Goal: Transaction & Acquisition: Purchase product/service

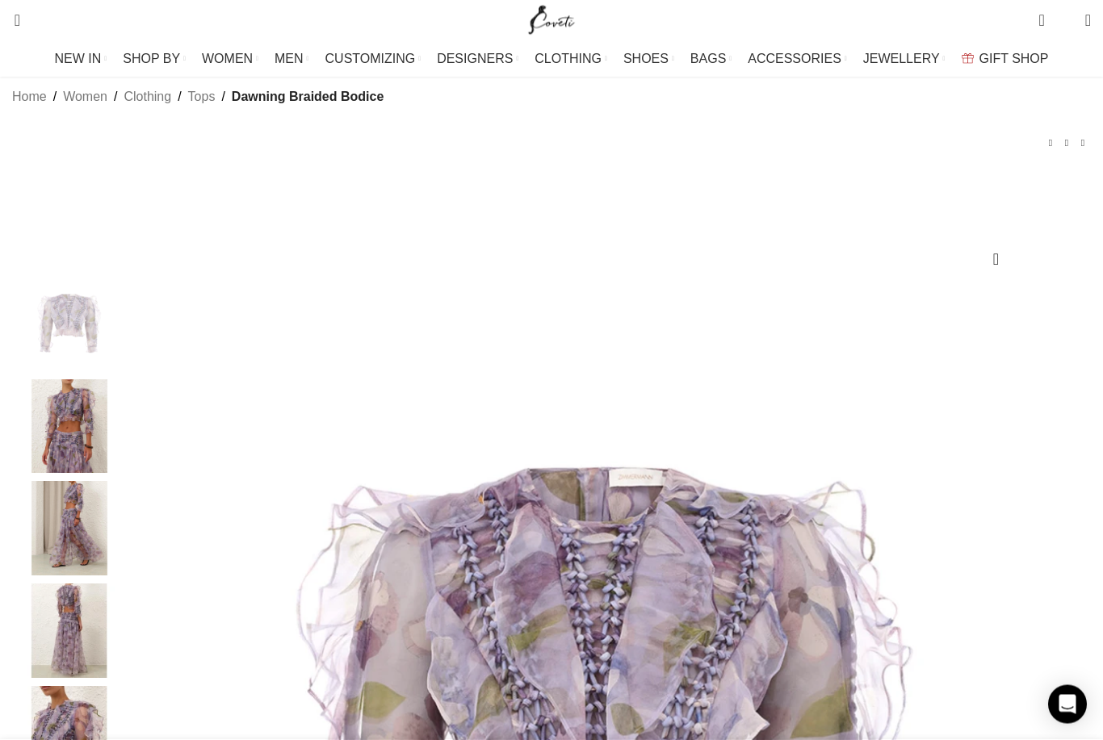
scroll to position [24, 0]
click at [119, 467] on img "2 / 9" at bounding box center [69, 426] width 98 height 94
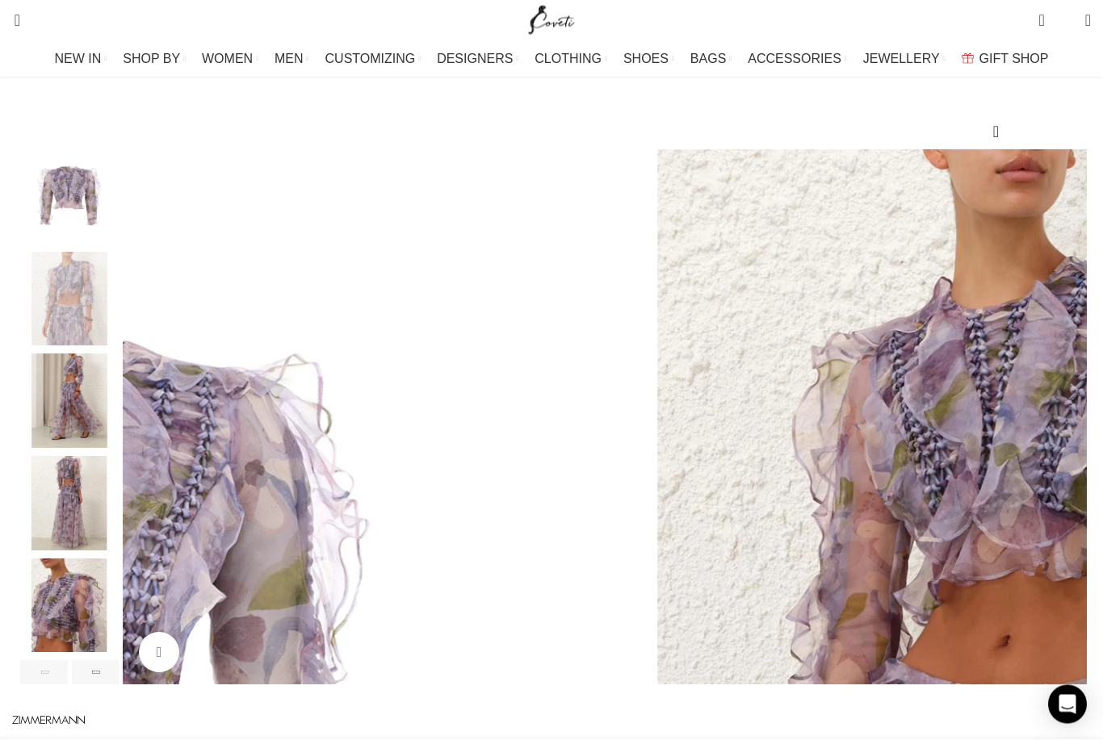
scroll to position [153, 0]
click at [119, 416] on img "3 / 9" at bounding box center [69, 400] width 98 height 94
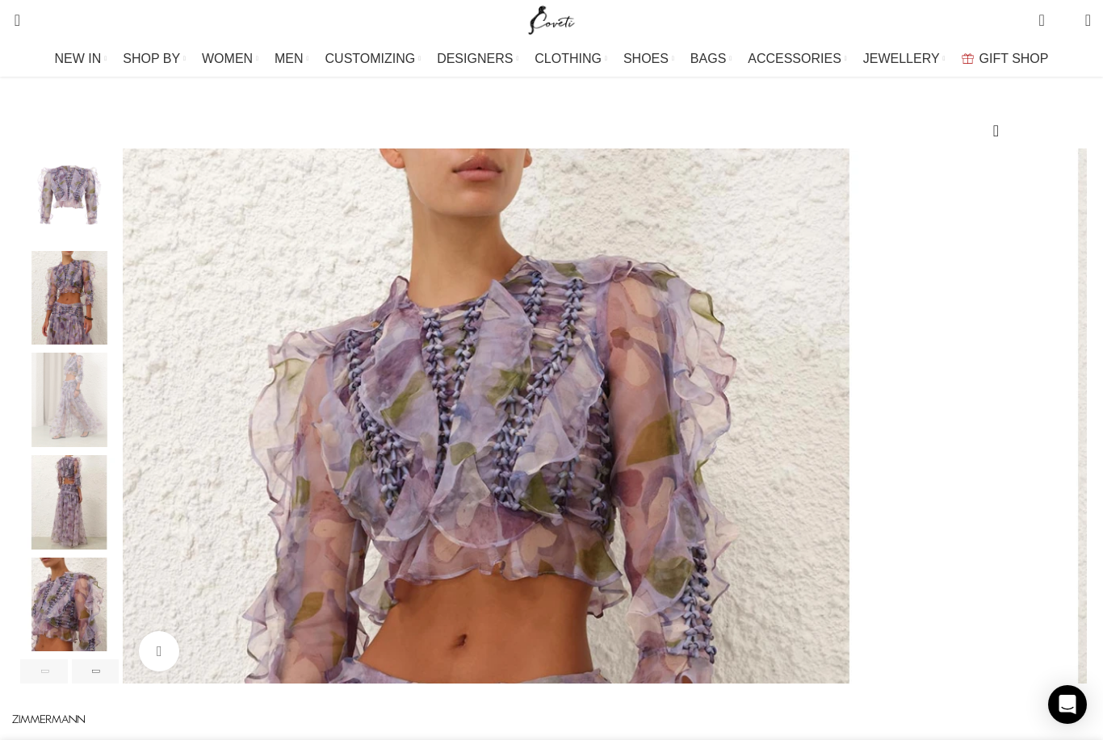
scroll to position [0, 170]
click at [119, 529] on img "4 / 9" at bounding box center [69, 502] width 98 height 94
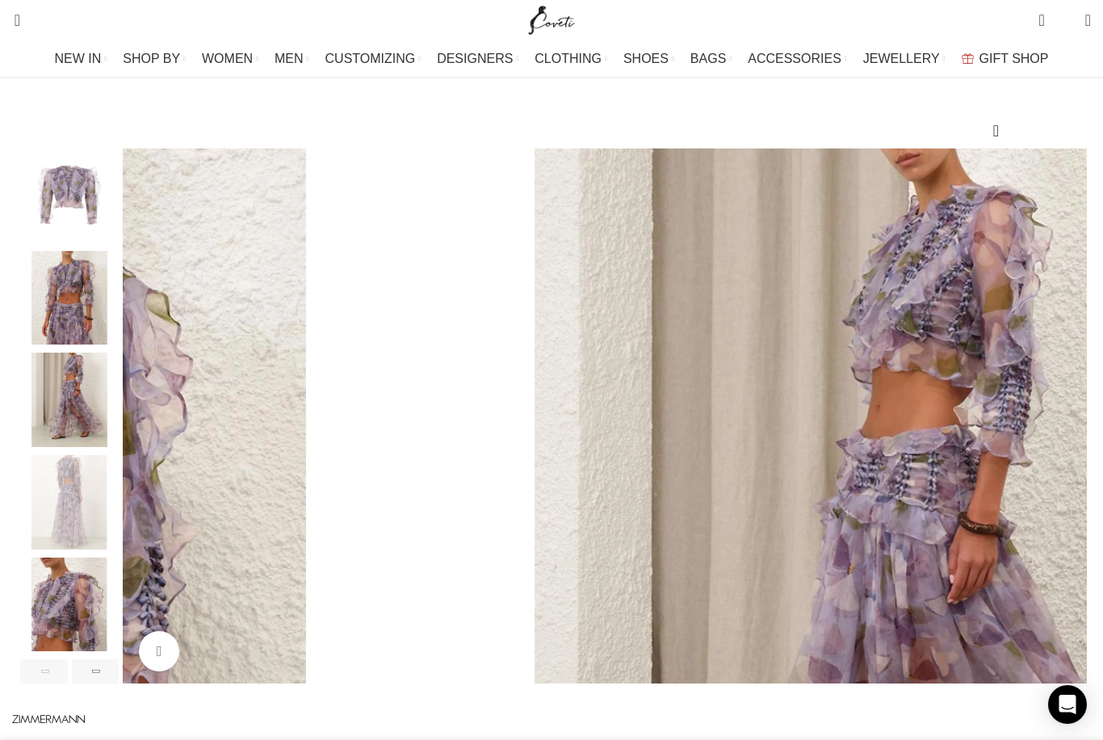
click at [119, 625] on img "5 / 9" at bounding box center [69, 605] width 98 height 94
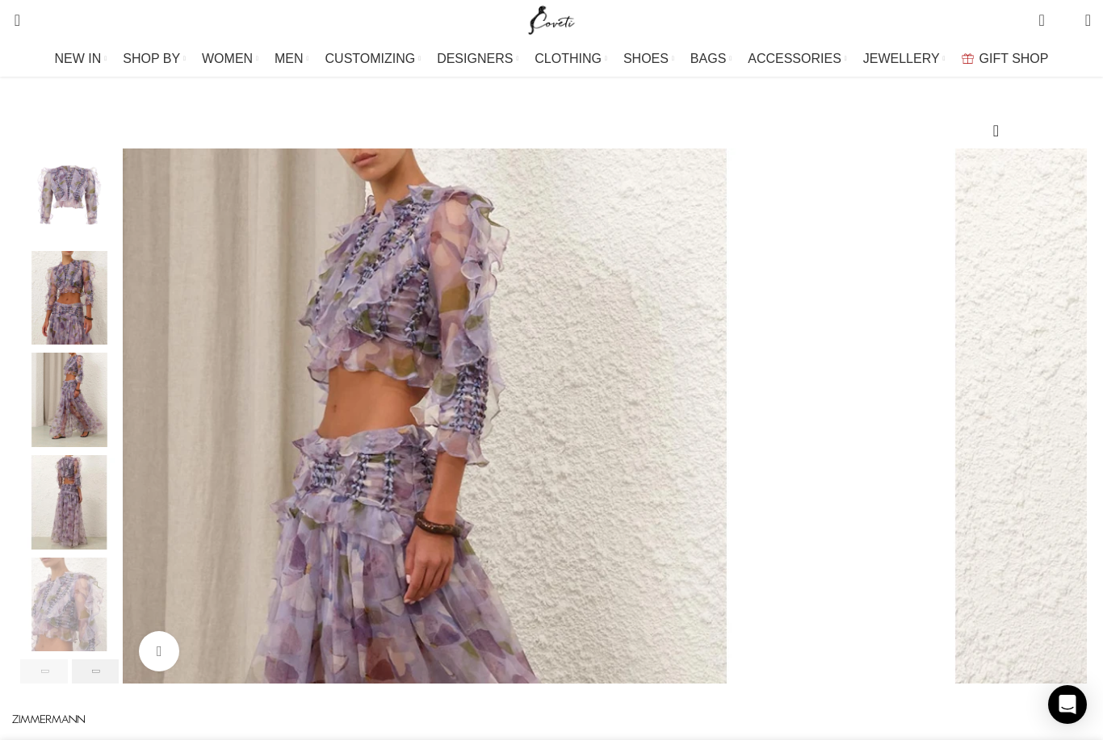
click at [119, 684] on div "Next slide" at bounding box center [96, 672] width 48 height 24
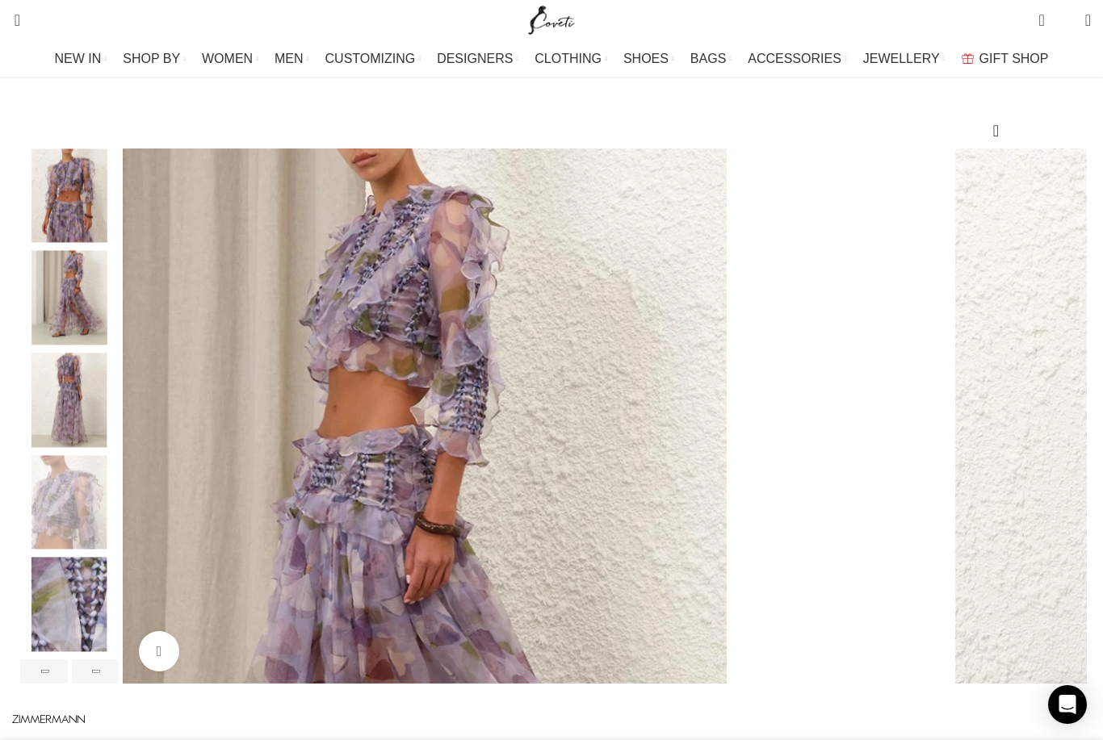
click at [116, 632] on img "6 / 9" at bounding box center [69, 605] width 98 height 94
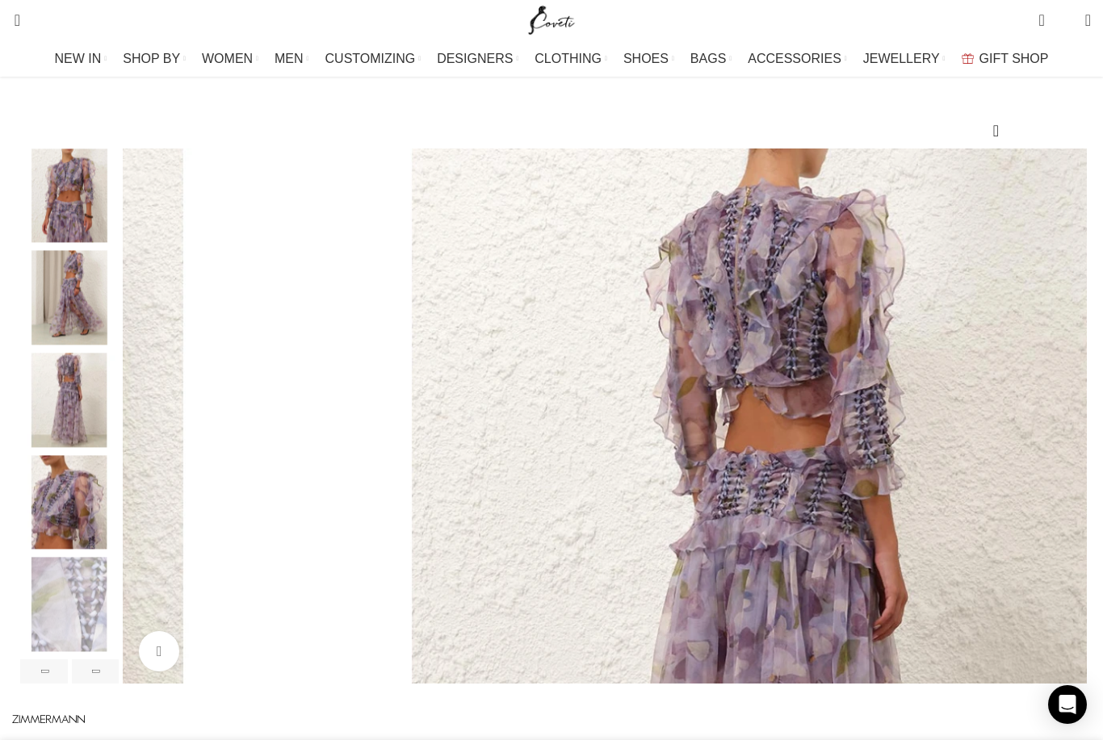
scroll to position [0, 340]
click at [119, 684] on div "Next slide" at bounding box center [96, 672] width 48 height 24
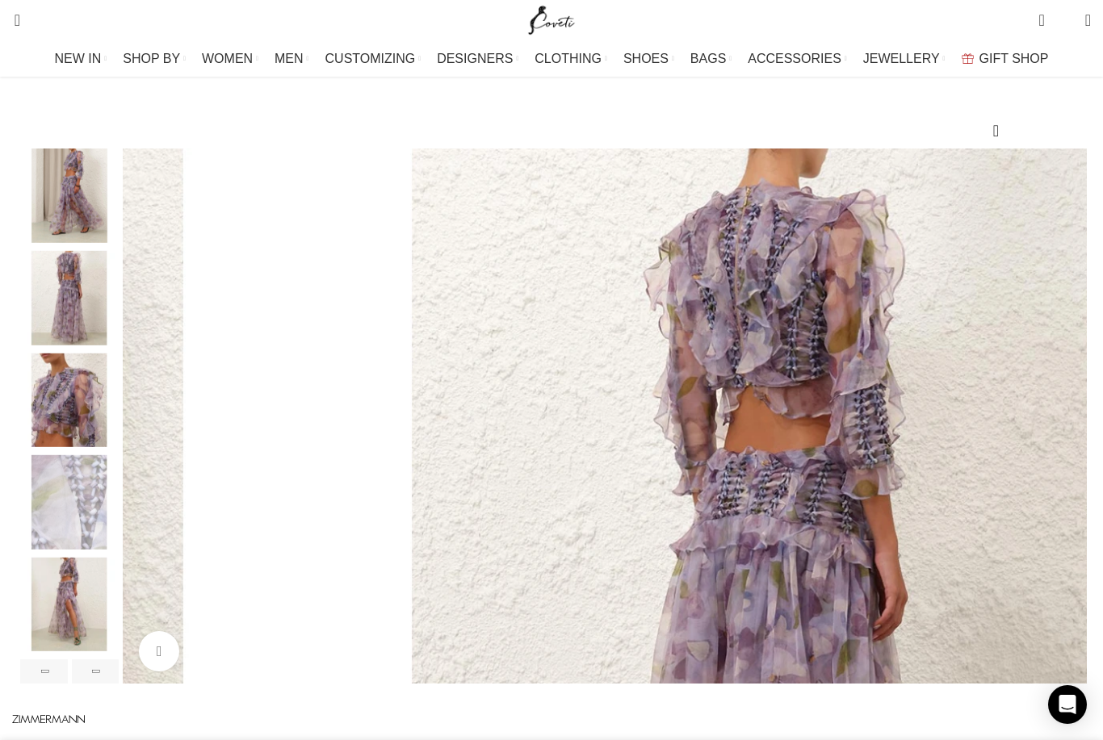
click at [119, 627] on img "7 / 9" at bounding box center [69, 605] width 98 height 94
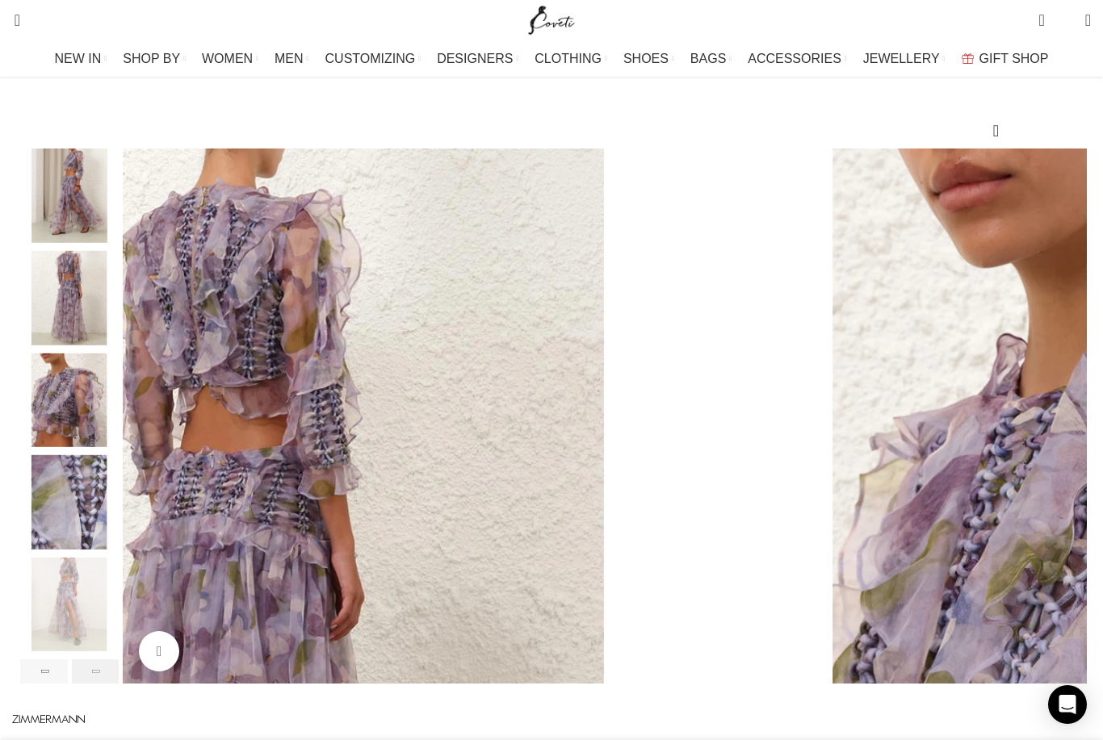
click at [119, 684] on div "Next slide" at bounding box center [96, 672] width 48 height 24
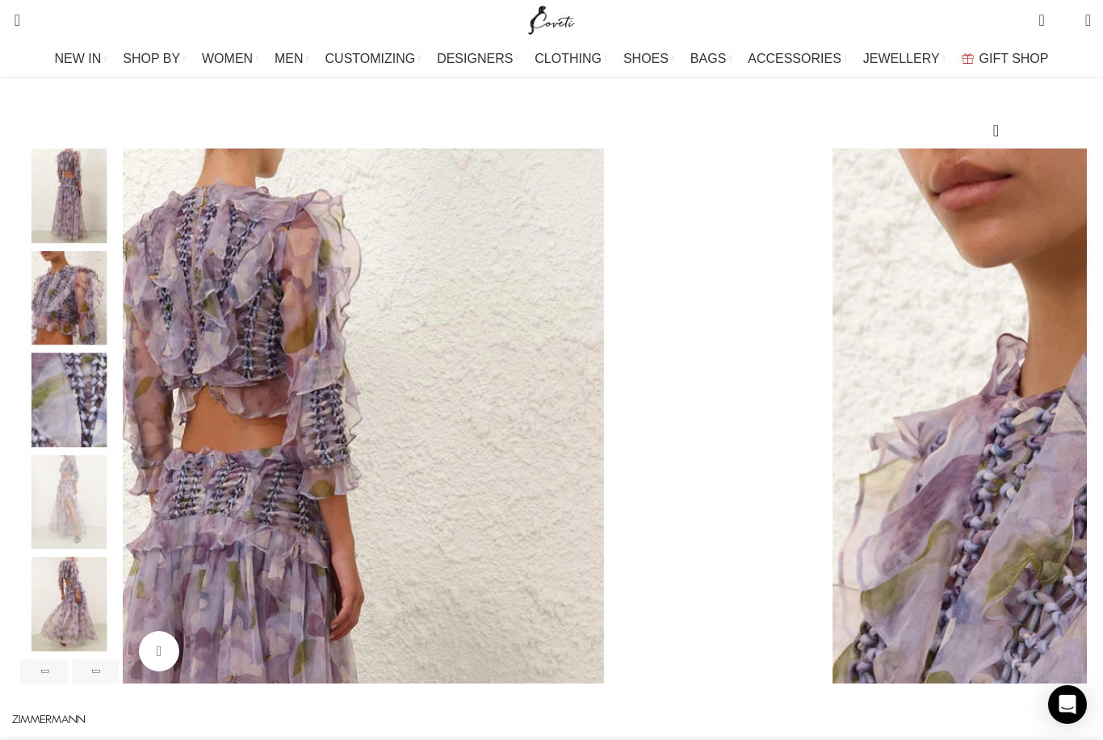
click at [106, 604] on img "8 / 9" at bounding box center [69, 605] width 98 height 94
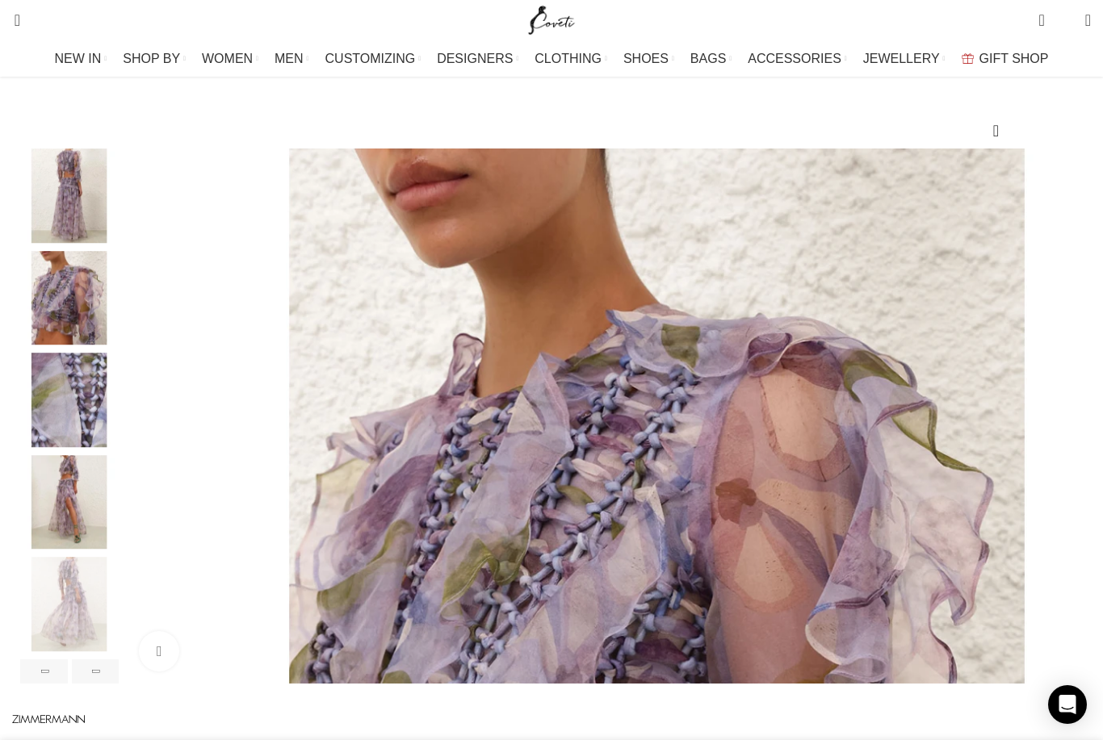
scroll to position [0, 510]
click at [119, 684] on div "Next slide" at bounding box center [96, 672] width 48 height 24
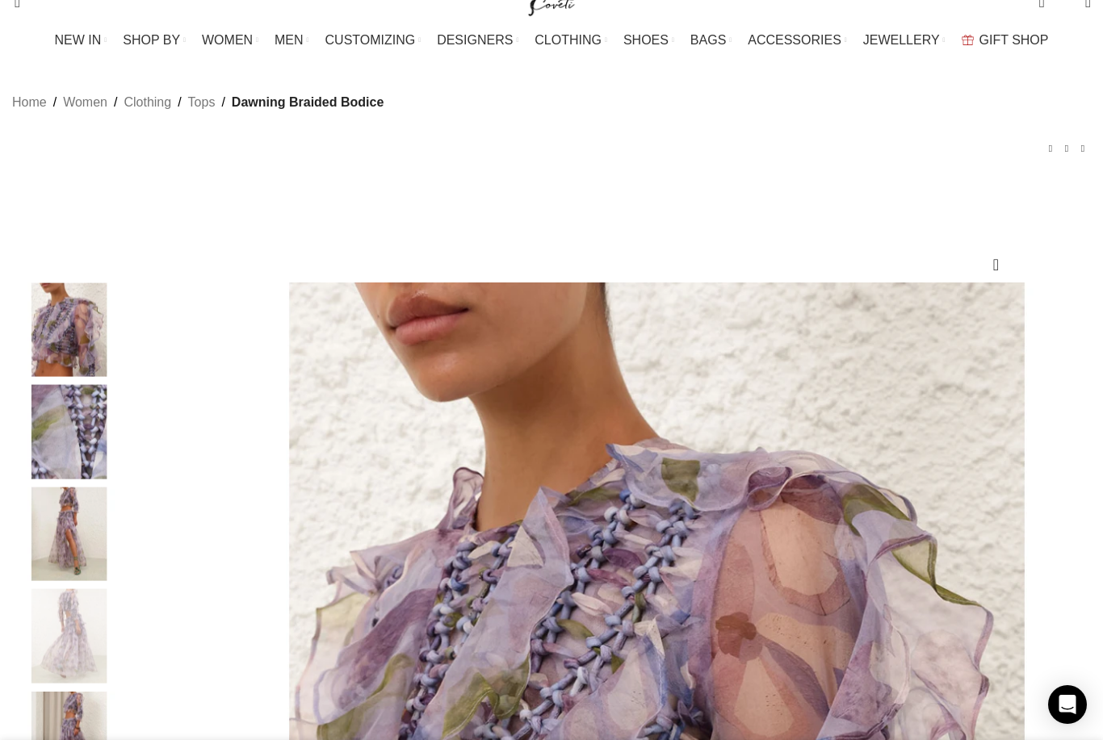
scroll to position [9, 0]
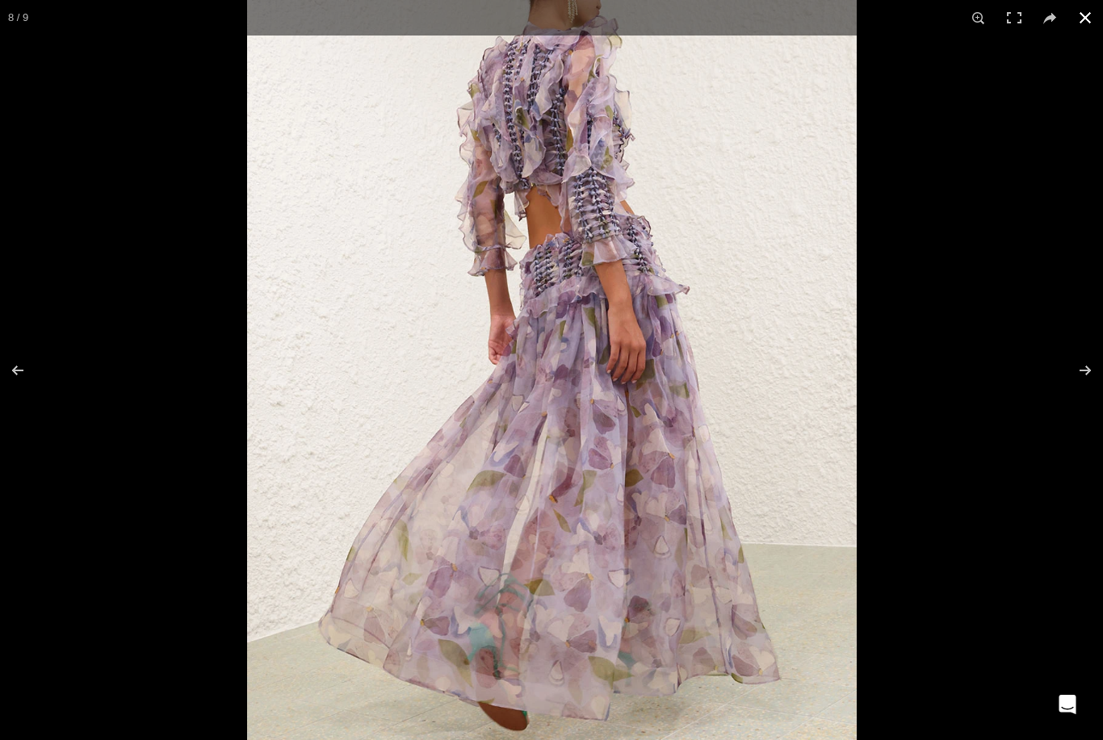
click at [1087, 12] on button at bounding box center [1085, 18] width 36 height 36
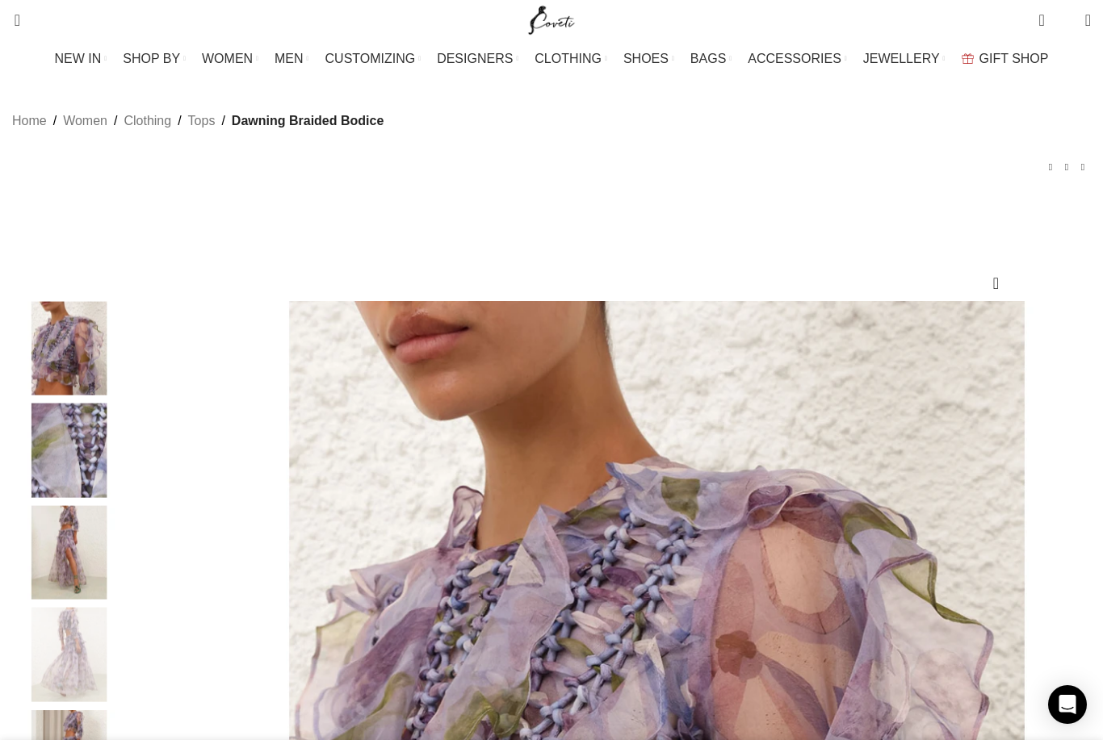
scroll to position [0, 1359]
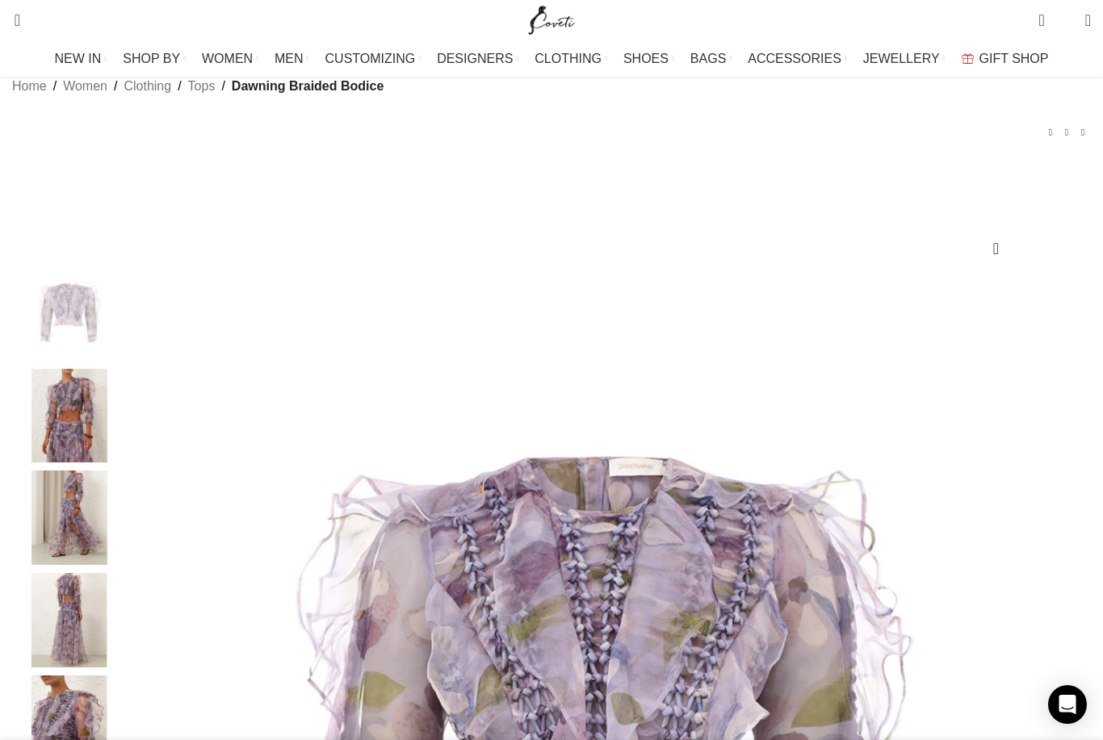
scroll to position [0, 340]
click at [196, 0] on div "Search Search" at bounding box center [260, 20] width 513 height 40
